Goal: Task Accomplishment & Management: Manage account settings

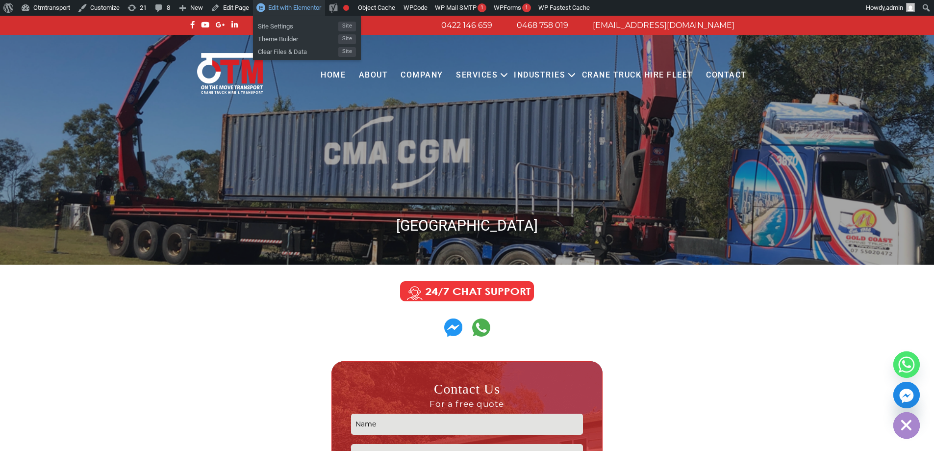
click at [295, 10] on span "Edit with Elementor" at bounding box center [294, 7] width 53 height 7
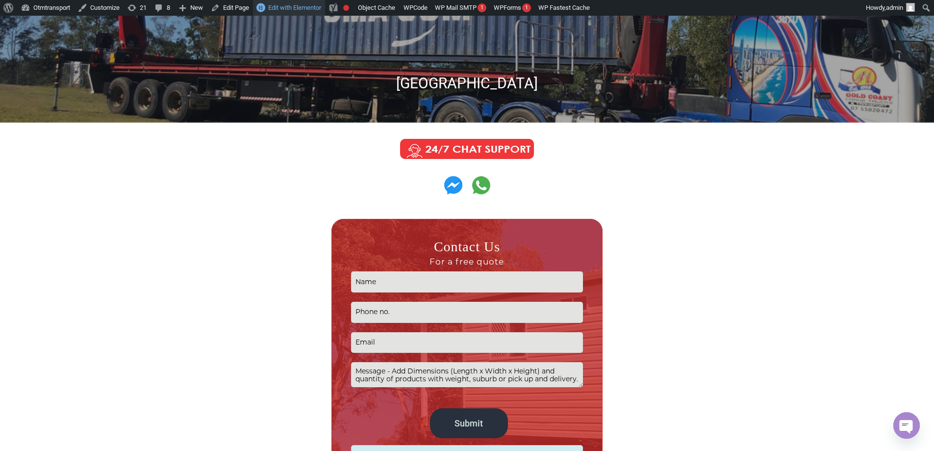
scroll to position [49, 0]
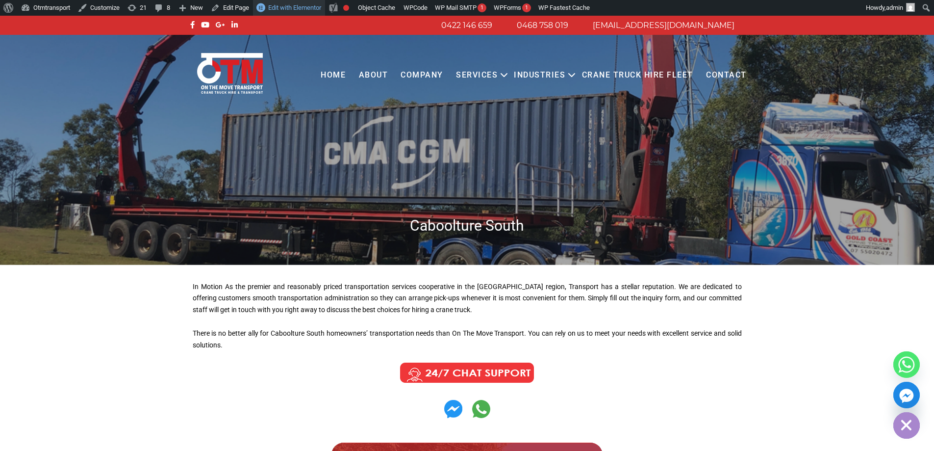
click at [306, 8] on span "Edit with Elementor" at bounding box center [294, 7] width 53 height 7
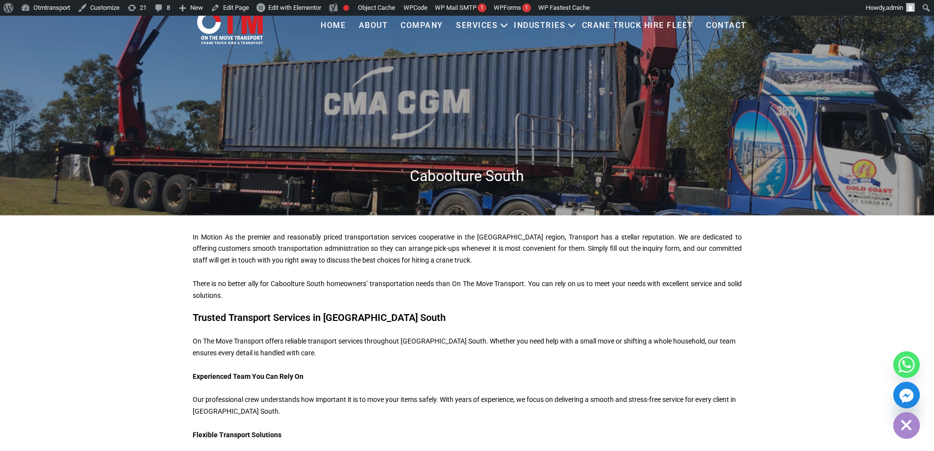
scroll to position [44, 0]
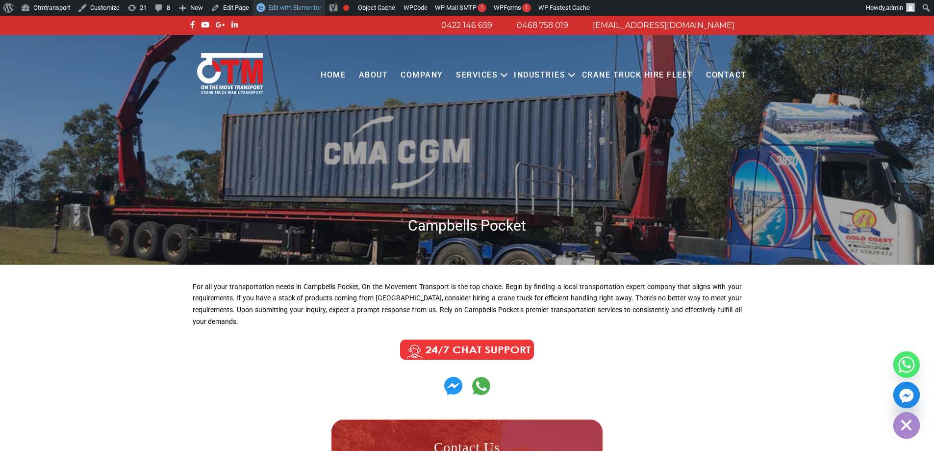
click at [304, 8] on span "Edit with Elementor" at bounding box center [294, 7] width 53 height 7
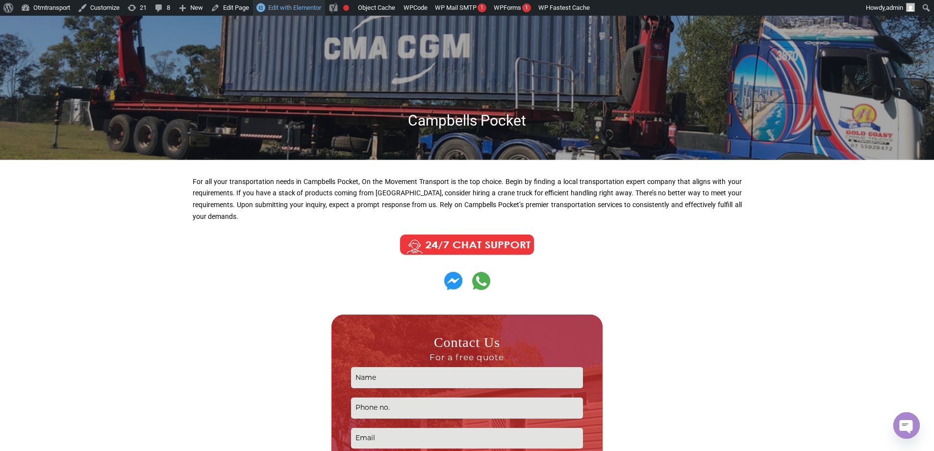
scroll to position [196, 0]
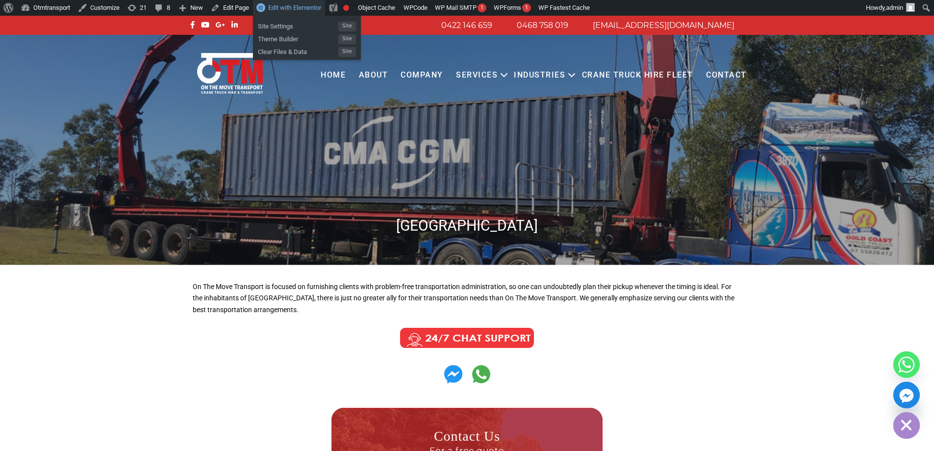
click at [305, 11] on span "Edit with Elementor" at bounding box center [294, 7] width 53 height 7
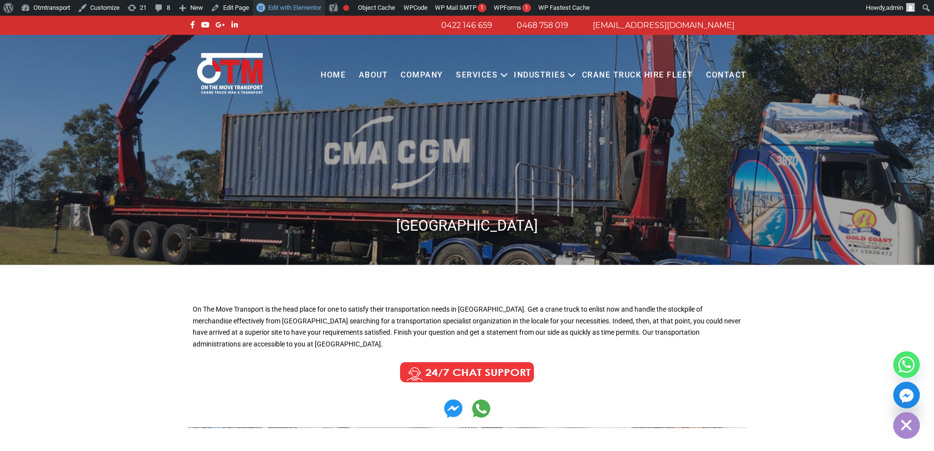
click at [302, 7] on span "Edit with Elementor" at bounding box center [294, 7] width 53 height 7
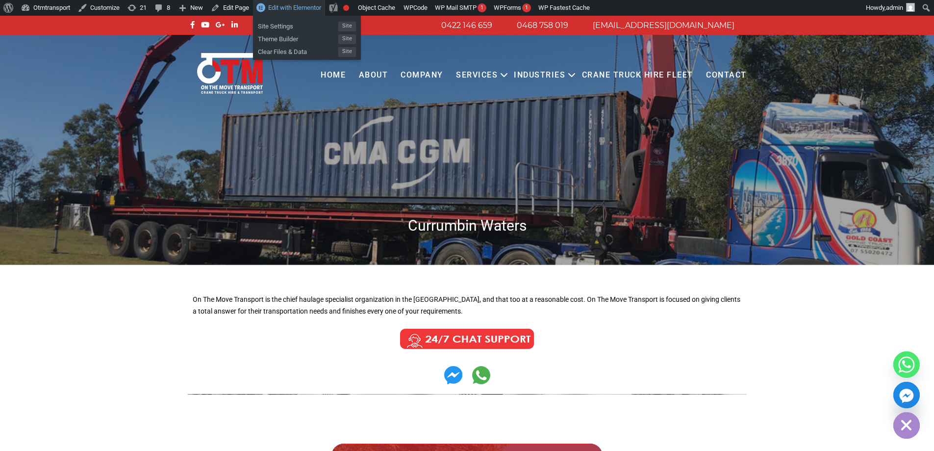
click at [302, 14] on link "Edit with Elementor" at bounding box center [289, 8] width 72 height 16
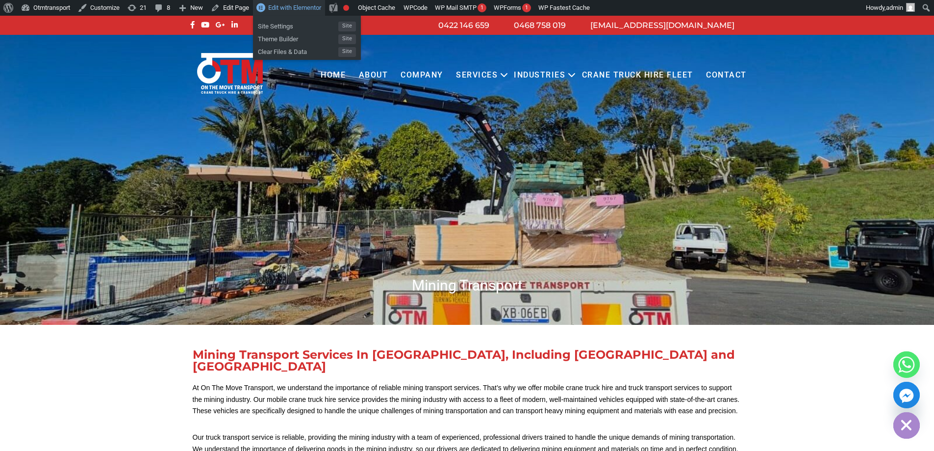
click at [284, 11] on span "Edit with Elementor" at bounding box center [294, 7] width 53 height 7
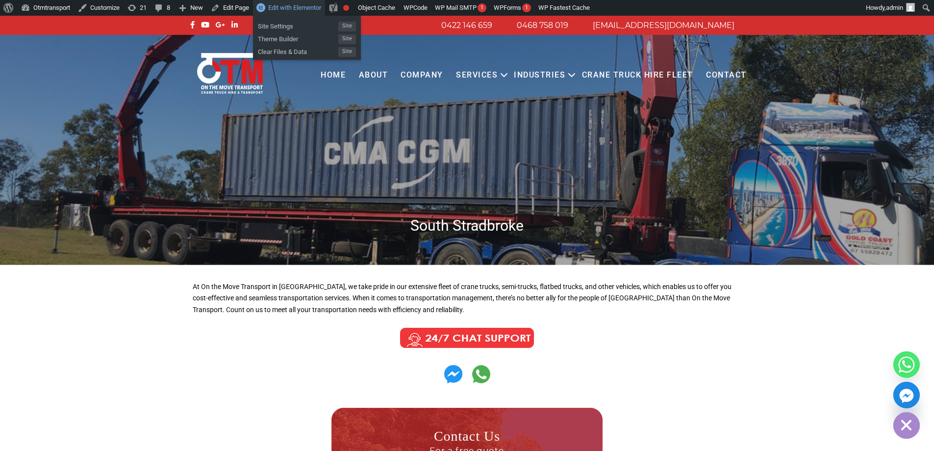
click at [283, 9] on span "Edit with Elementor" at bounding box center [294, 7] width 53 height 7
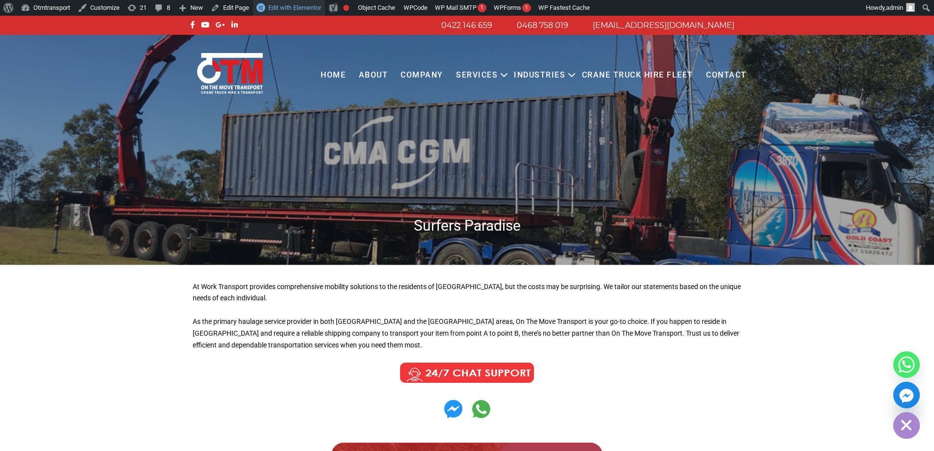
click at [291, 3] on link "Edit with Elementor" at bounding box center [289, 8] width 72 height 16
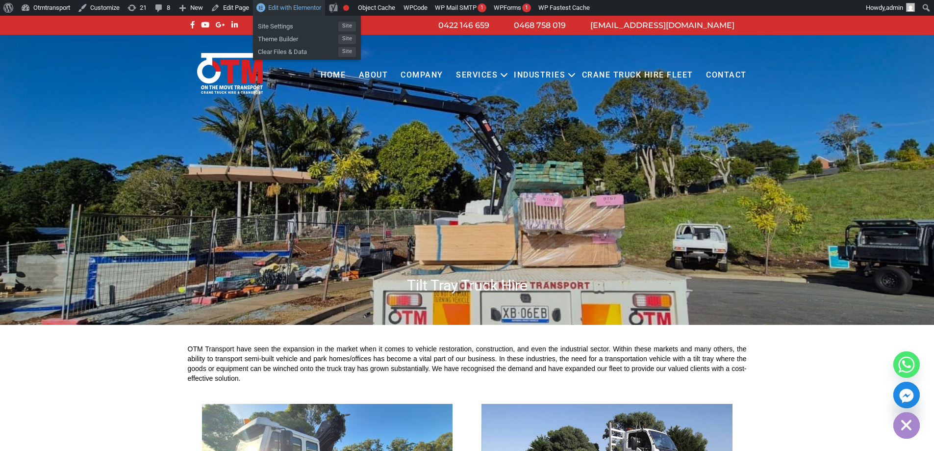
click at [284, 7] on span "Edit with Elementor" at bounding box center [294, 7] width 53 height 7
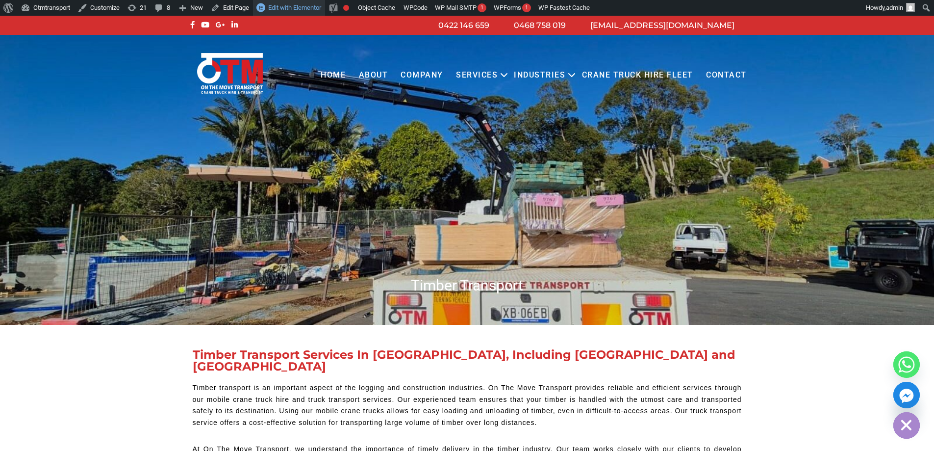
click at [313, 13] on link "Edit with Elementor" at bounding box center [289, 8] width 72 height 16
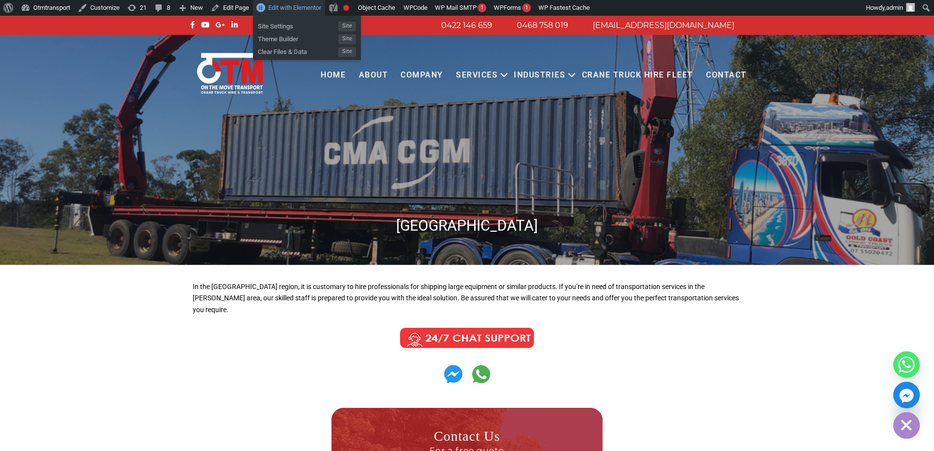
click at [294, 11] on span "Edit with Elementor" at bounding box center [294, 7] width 53 height 7
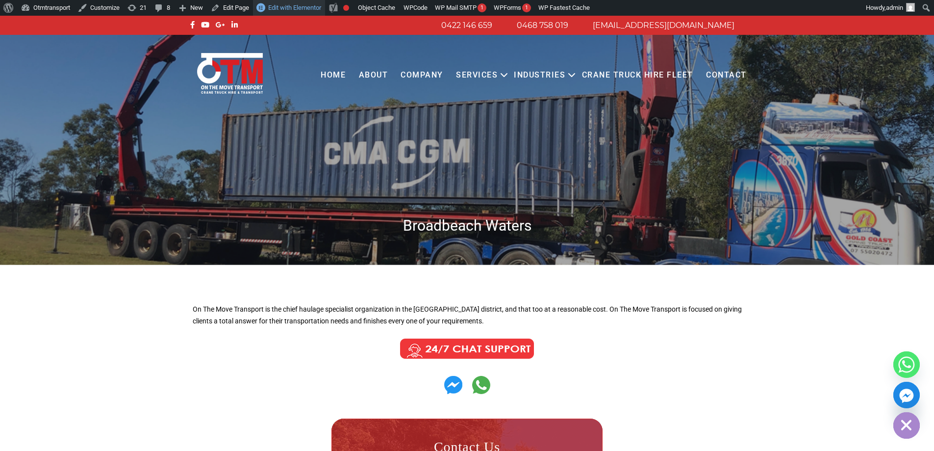
click at [310, 9] on span "Edit with Elementor" at bounding box center [294, 7] width 53 height 7
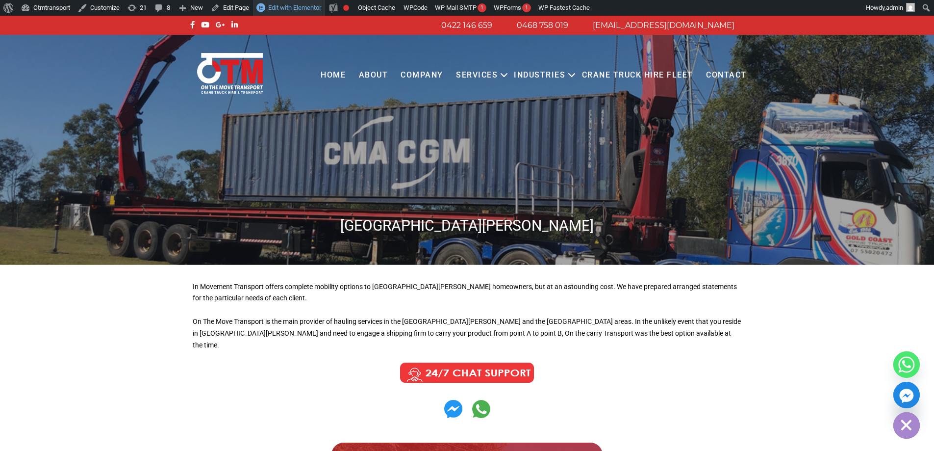
click at [309, 12] on link "Edit with Elementor" at bounding box center [289, 8] width 72 height 16
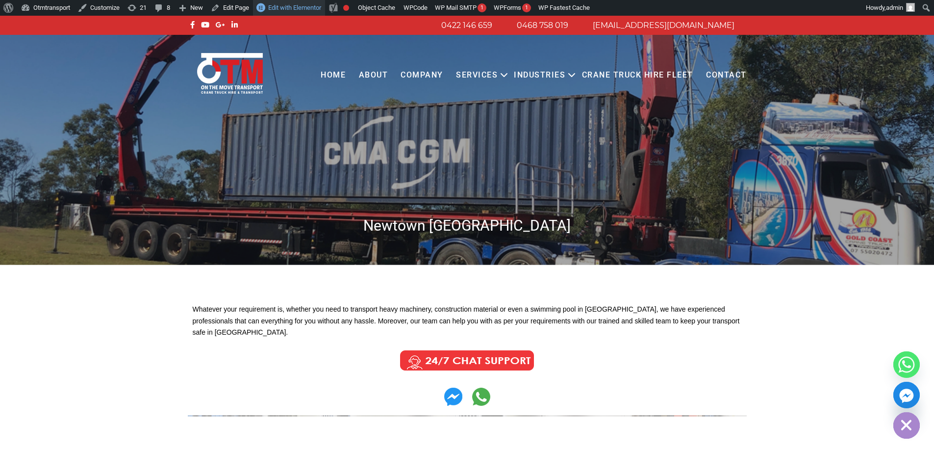
click at [303, 7] on span "Edit with Elementor" at bounding box center [294, 7] width 53 height 7
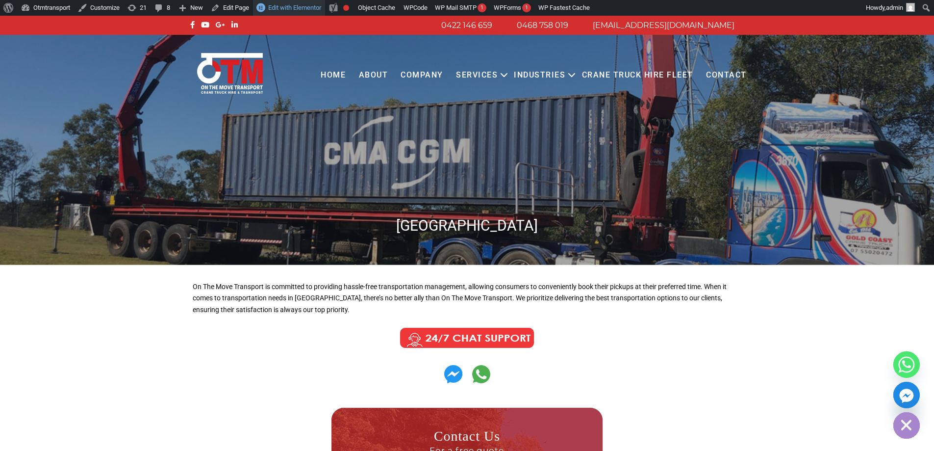
click at [307, 8] on span "Edit with Elementor" at bounding box center [294, 7] width 53 height 7
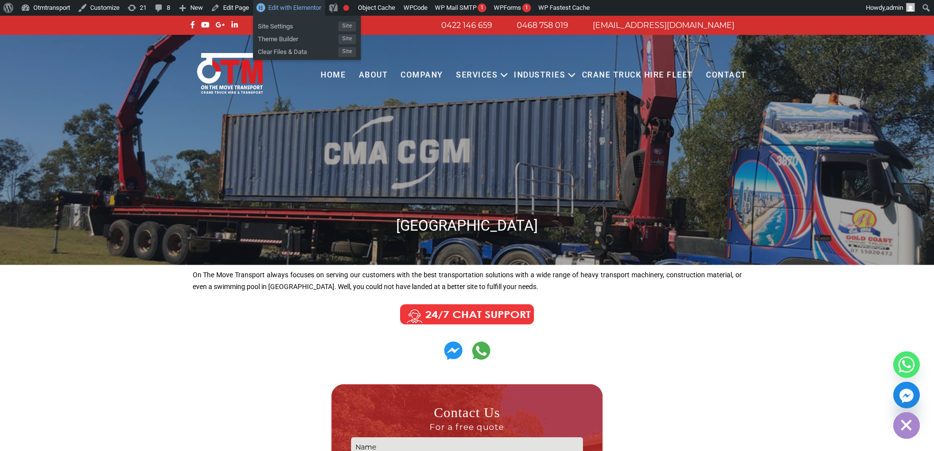
click at [315, 3] on link "Edit with Elementor" at bounding box center [289, 8] width 72 height 16
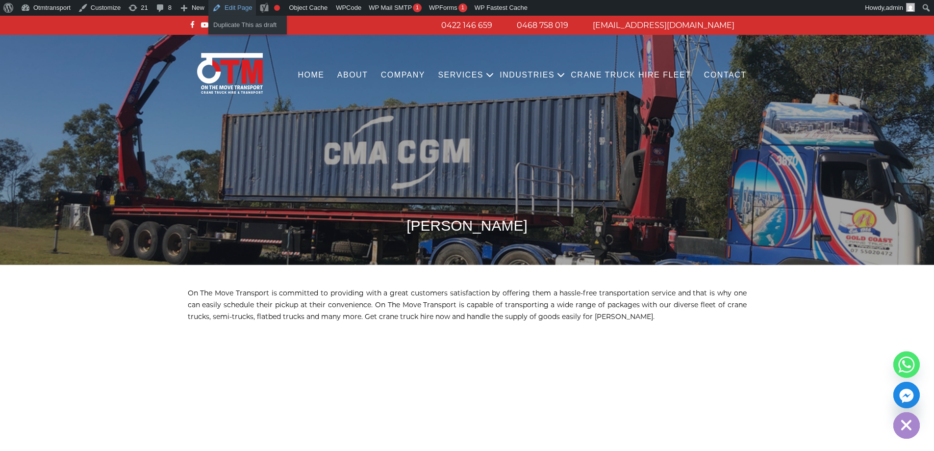
click at [238, 8] on link "Edit Page" at bounding box center [232, 8] width 48 height 16
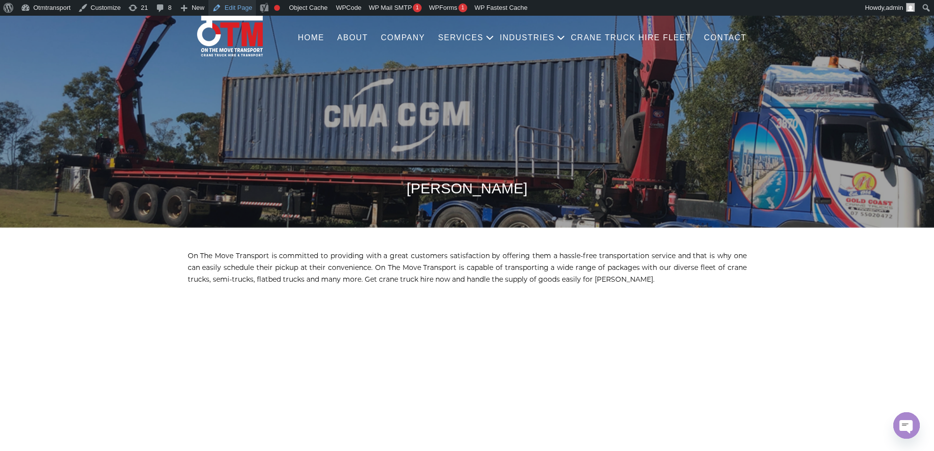
scroll to position [98, 0]
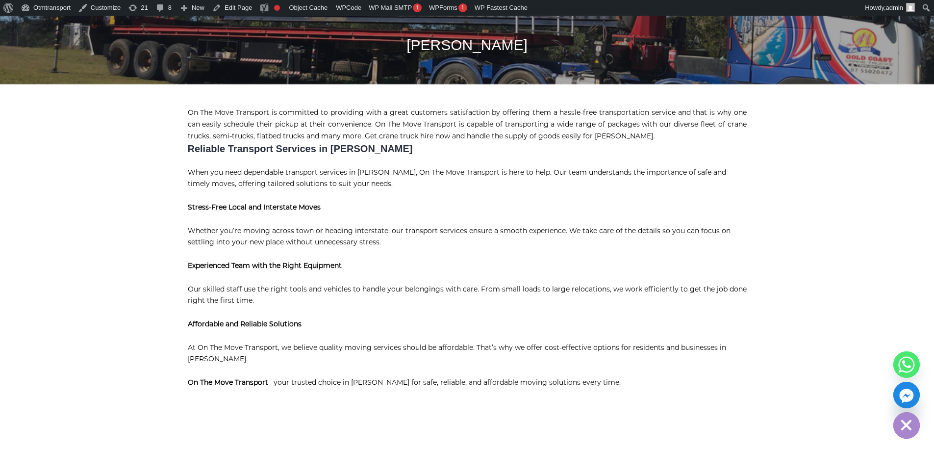
scroll to position [196, 0]
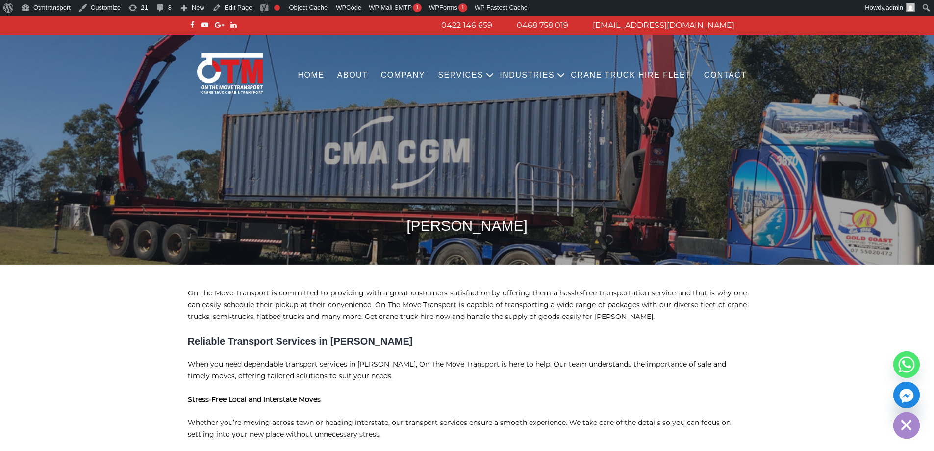
scroll to position [196, 0]
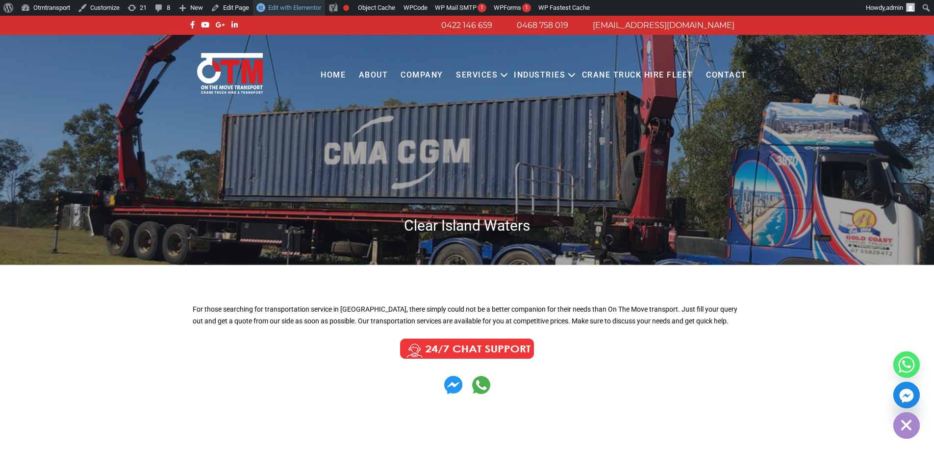
click at [302, 5] on span "Edit with Elementor" at bounding box center [294, 7] width 53 height 7
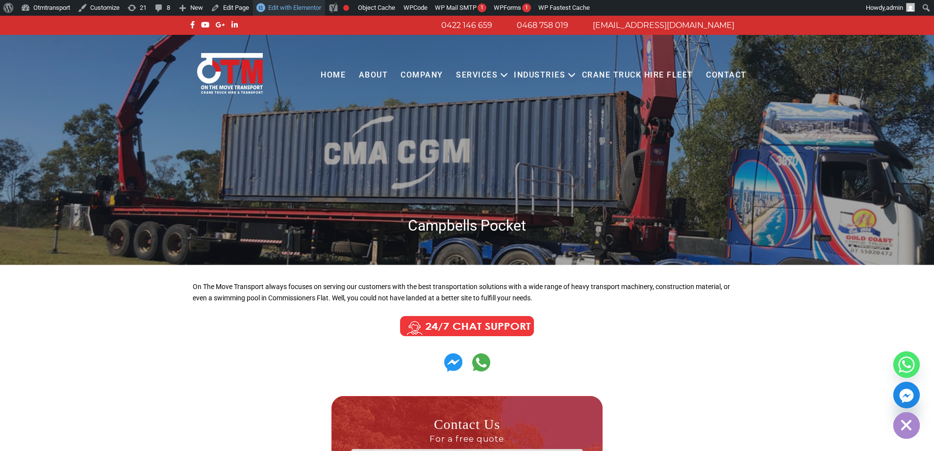
click at [312, 5] on span "Edit with Elementor" at bounding box center [294, 7] width 53 height 7
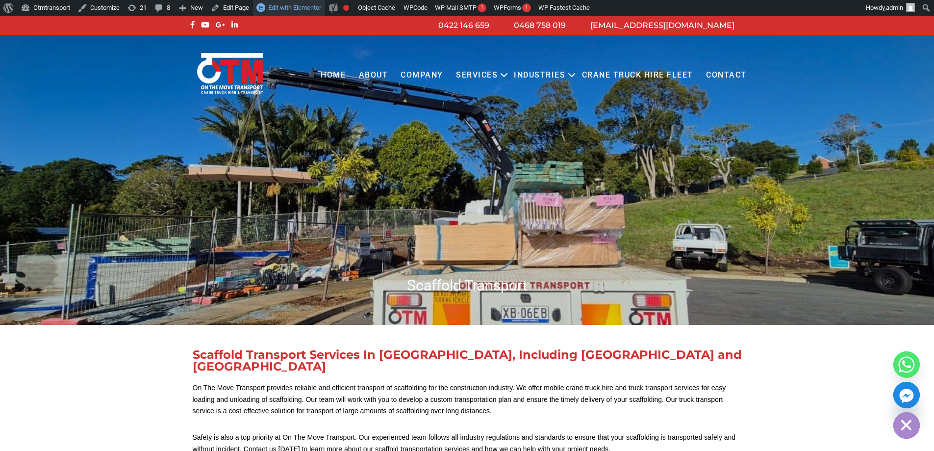
click at [309, 10] on span "Edit with Elementor" at bounding box center [294, 7] width 53 height 7
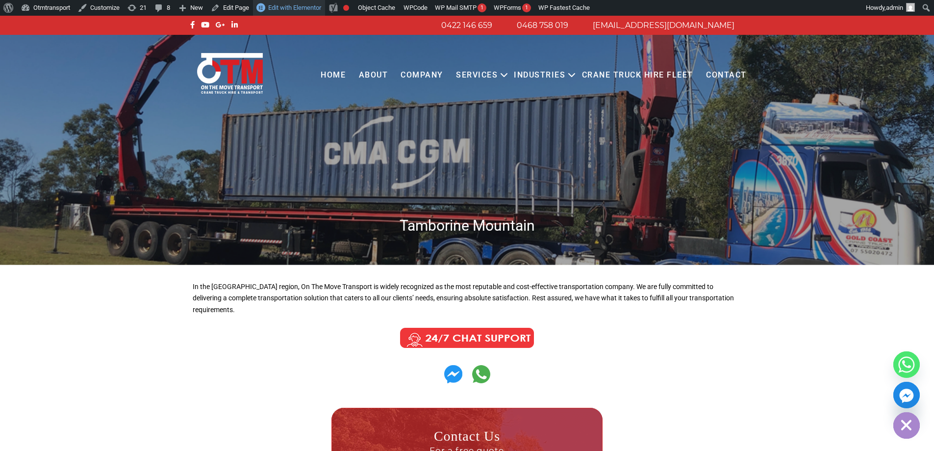
click at [304, 10] on span "Edit with Elementor" at bounding box center [294, 7] width 53 height 7
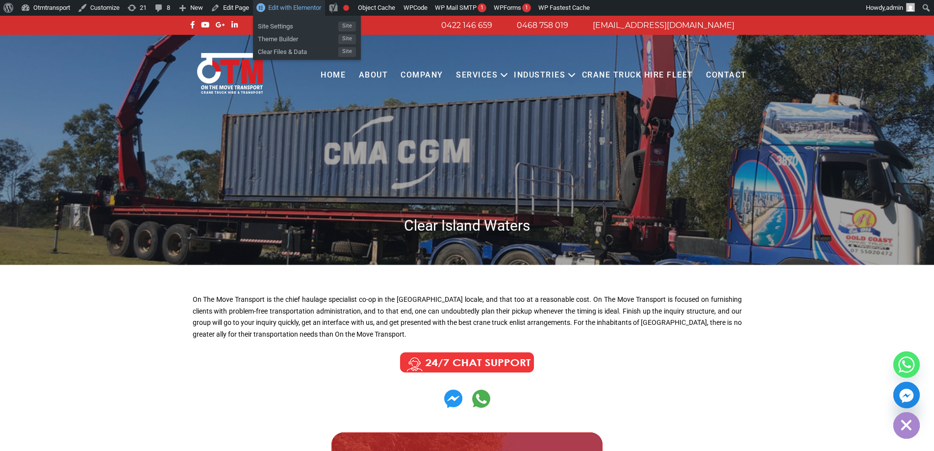
click at [288, 10] on span "Edit with Elementor" at bounding box center [294, 7] width 53 height 7
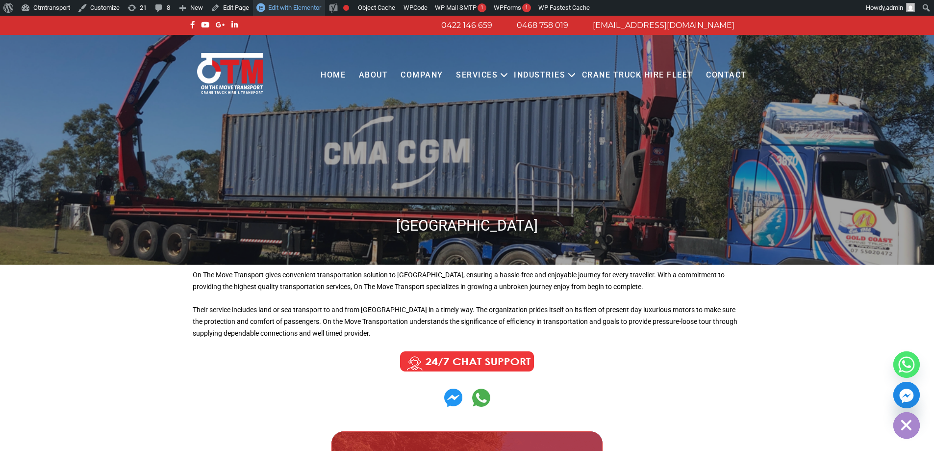
click at [312, 8] on span "Edit with Elementor" at bounding box center [294, 7] width 53 height 7
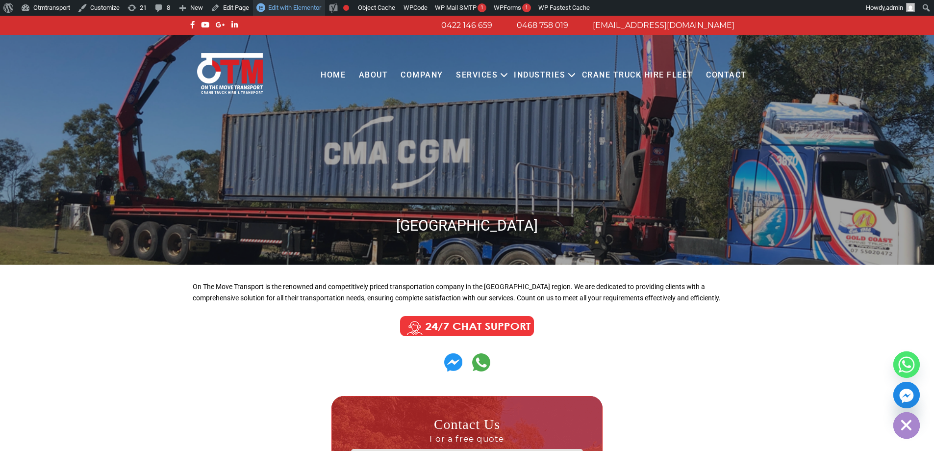
click at [308, 2] on link "Edit with Elementor" at bounding box center [289, 8] width 72 height 16
